Goal: Use online tool/utility: Use online tool/utility

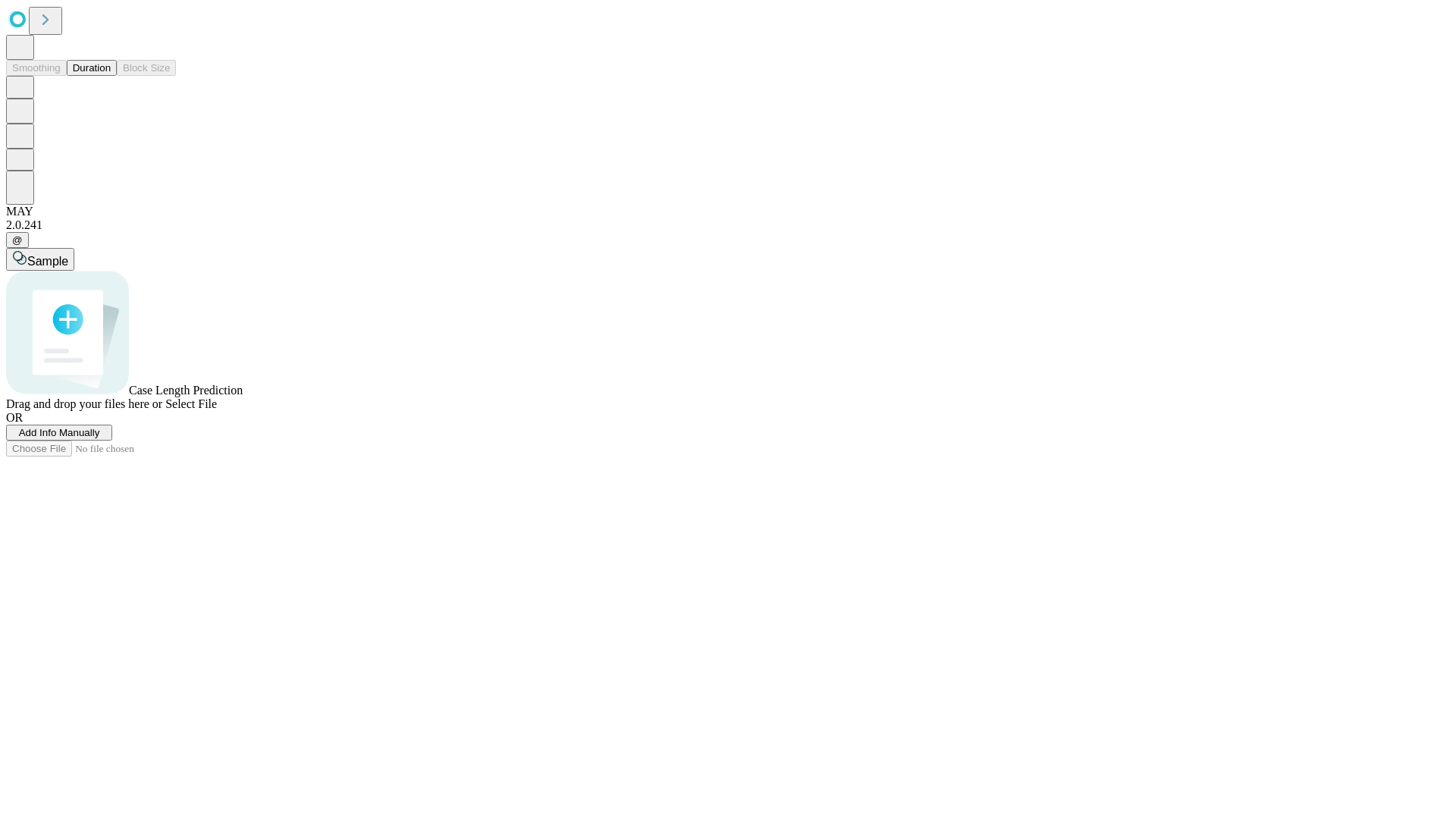
click at [217, 410] on span "Select File" at bounding box center [191, 404] width 51 height 13
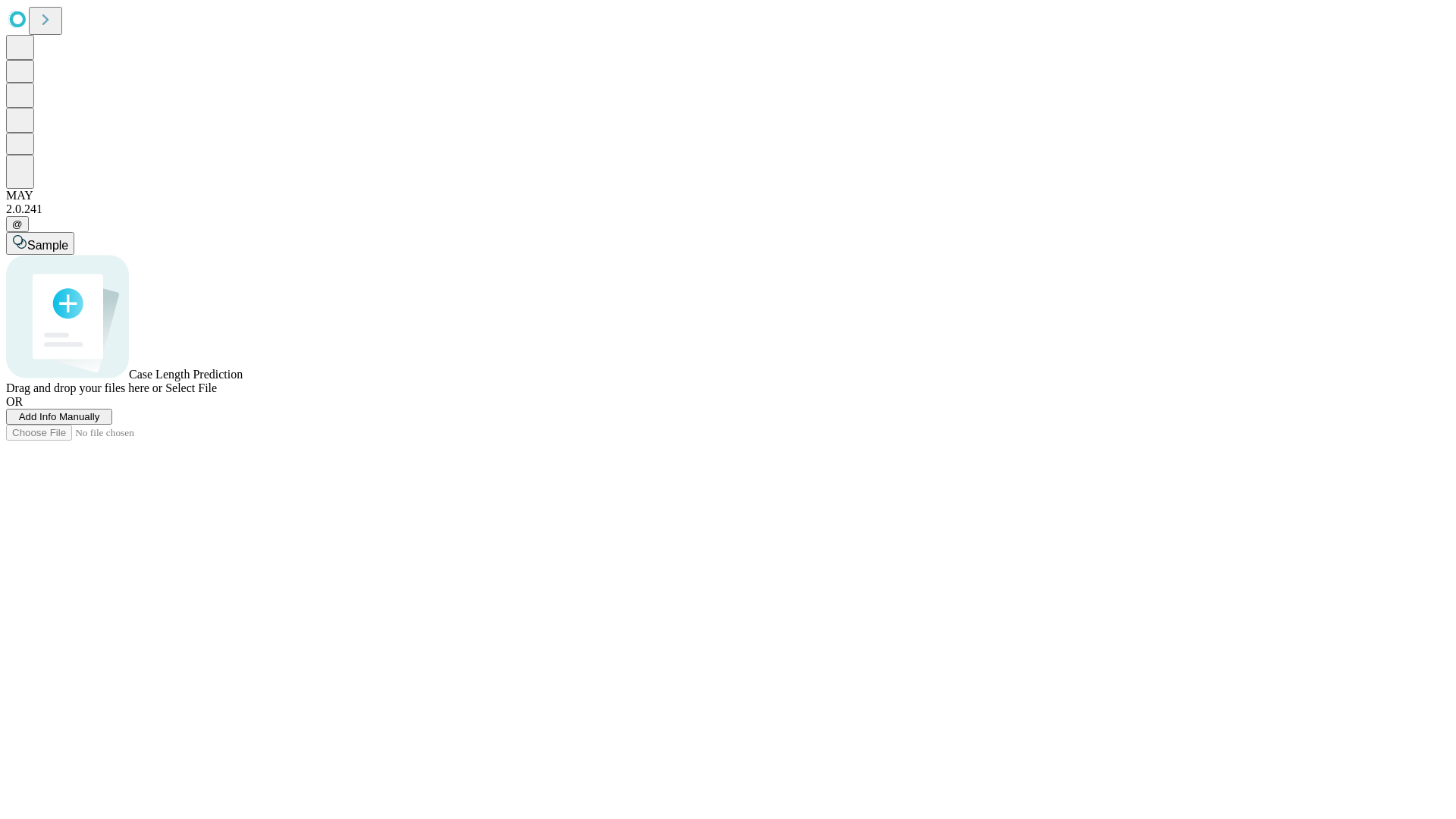
click at [217, 394] on span "Select File" at bounding box center [191, 387] width 51 height 13
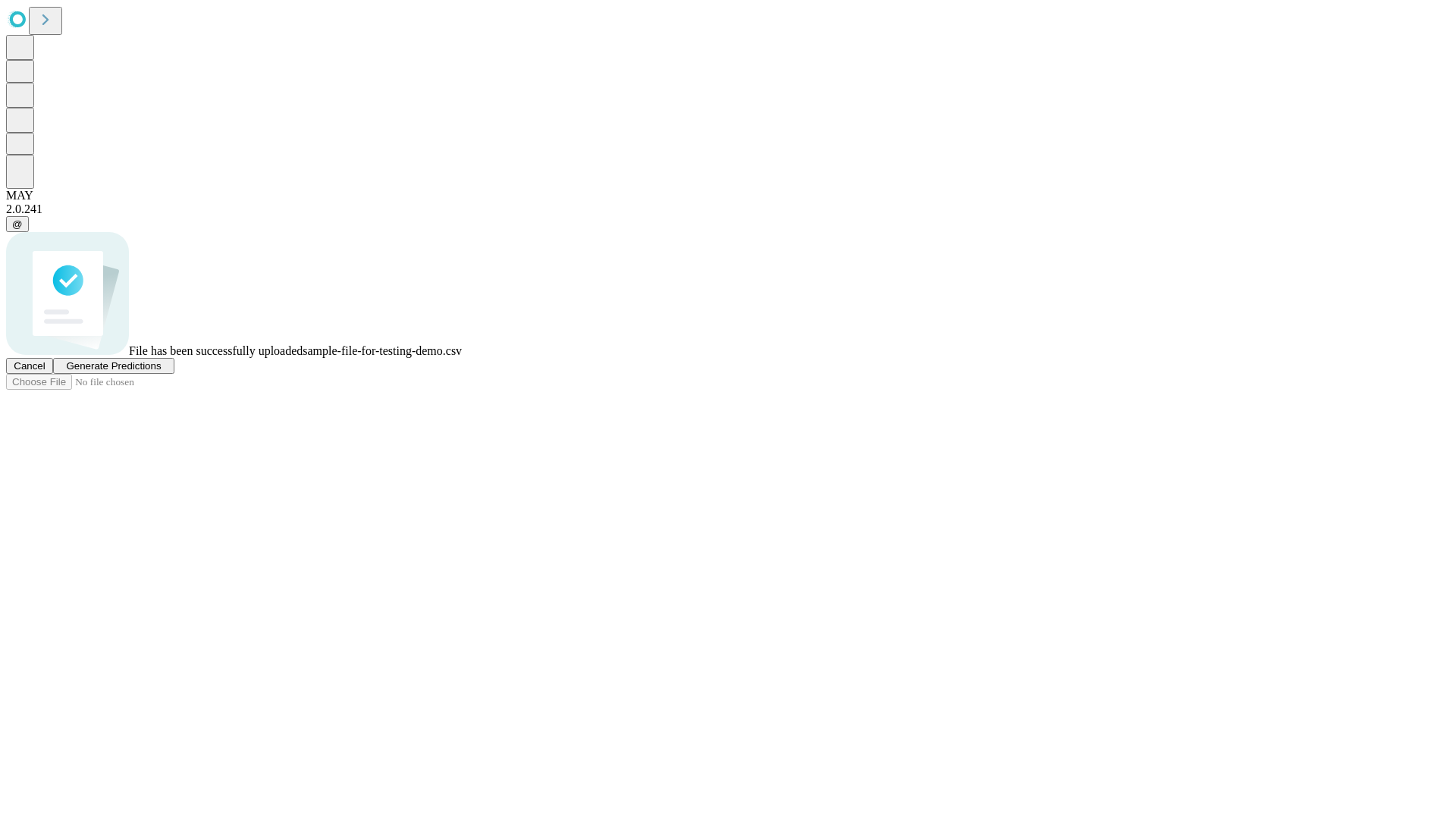
click at [161, 372] on span "Generate Predictions" at bounding box center [113, 365] width 95 height 11
